Goal: Task Accomplishment & Management: Complete application form

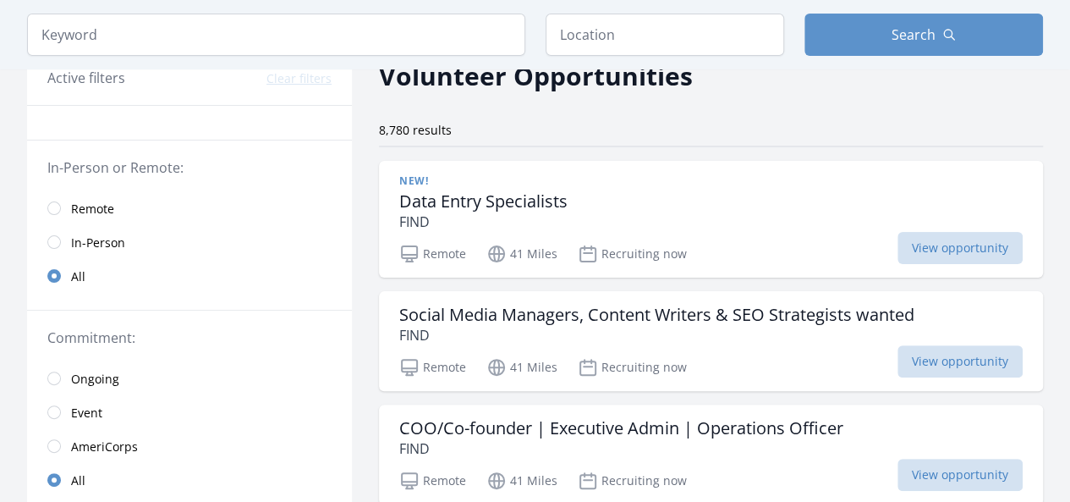
scroll to position [88, 0]
click at [52, 202] on input "radio" at bounding box center [54, 207] width 14 height 14
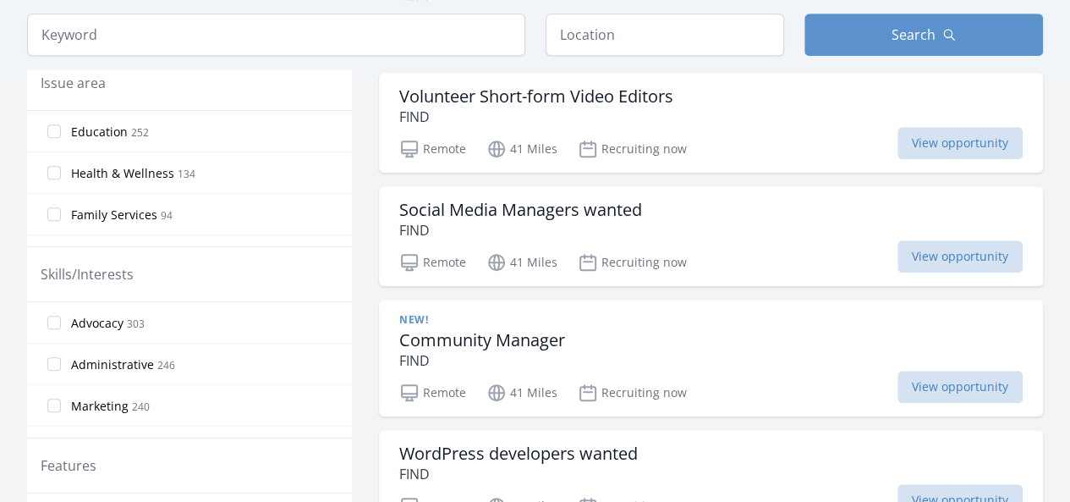
scroll to position [557, 0]
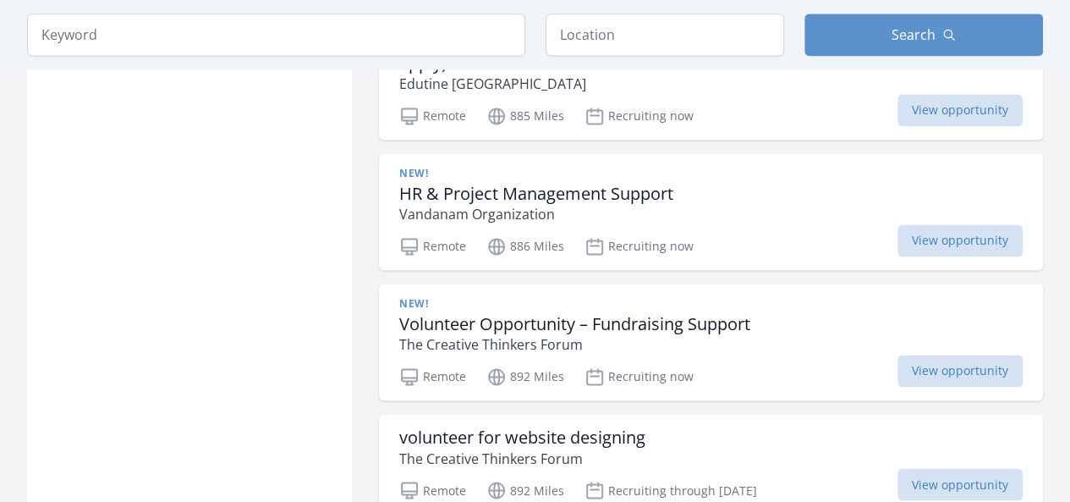
scroll to position [4460, 0]
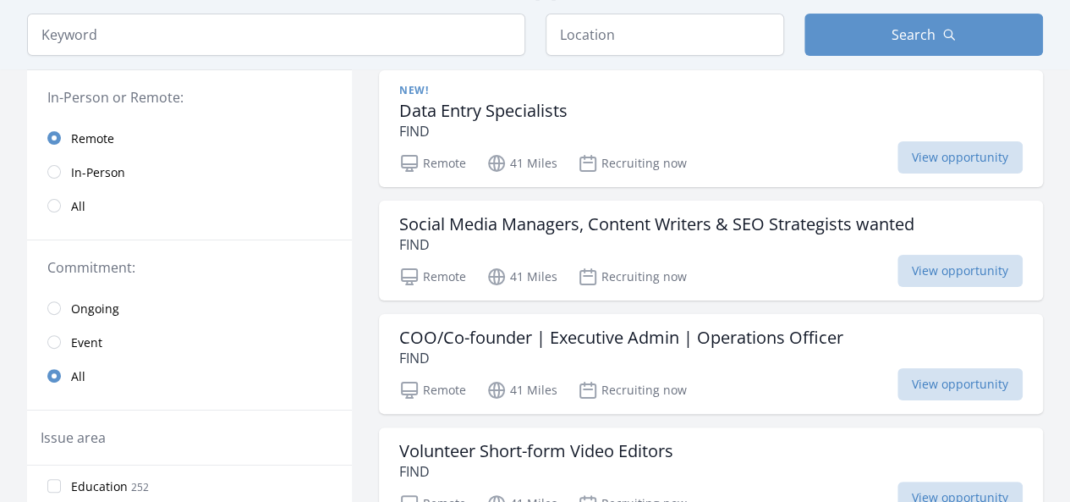
scroll to position [140, 0]
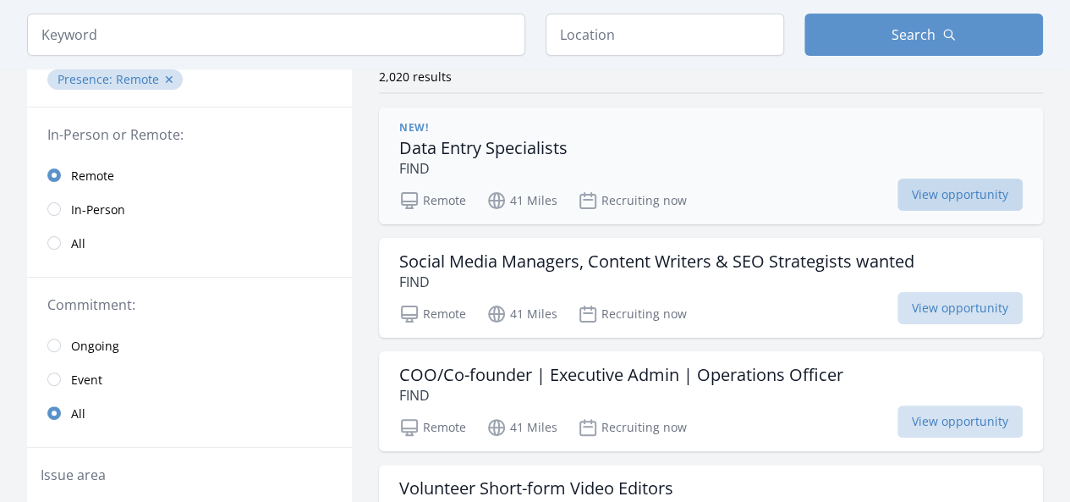
click at [913, 195] on span "View opportunity" at bounding box center [959, 194] width 125 height 32
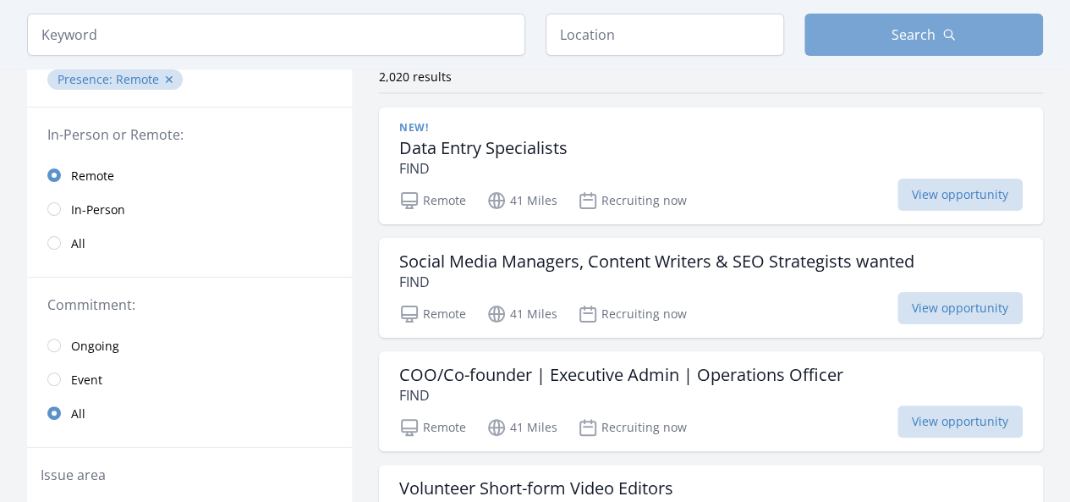
scroll to position [4460, 0]
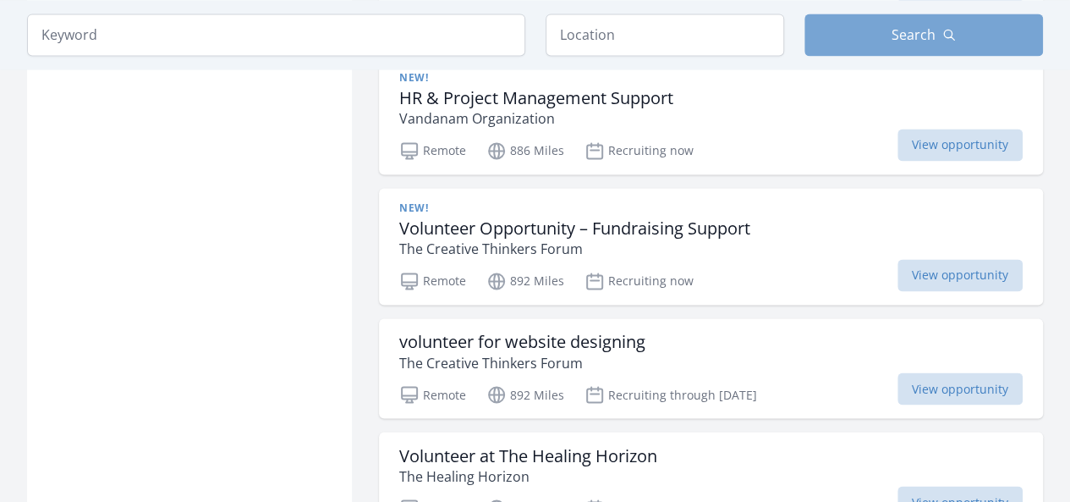
scroll to position [2178, 0]
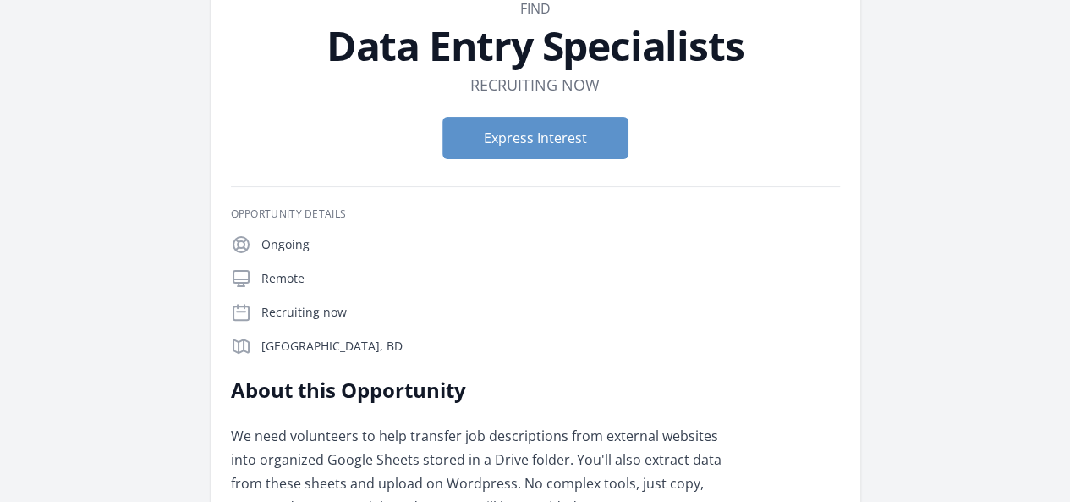
scroll to position [81, 0]
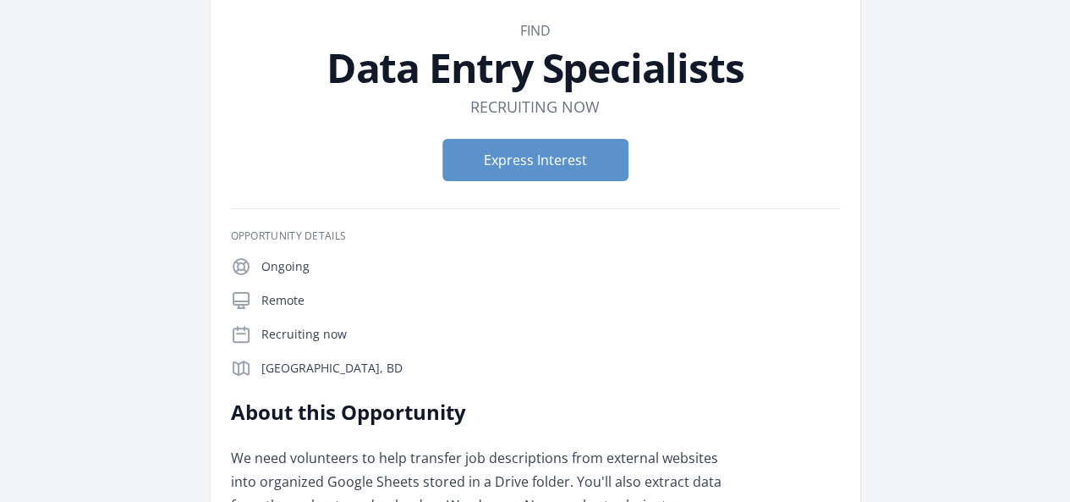
click at [597, 163] on button "Express Interest" at bounding box center [535, 160] width 186 height 42
